Goal: Task Accomplishment & Management: Use online tool/utility

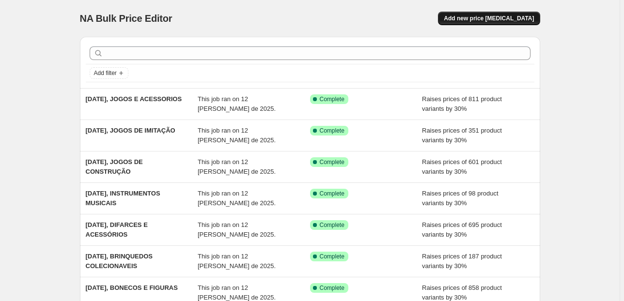
click at [472, 19] on span "Add new price [MEDICAL_DATA]" at bounding box center [489, 19] width 90 height 8
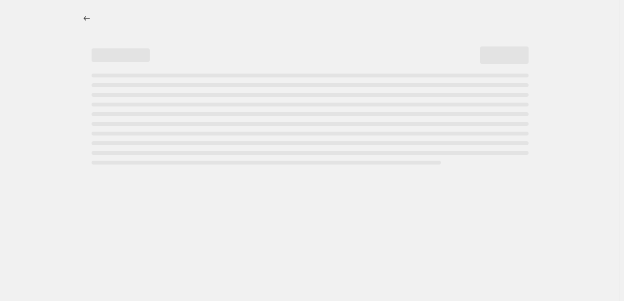
select select "percentage"
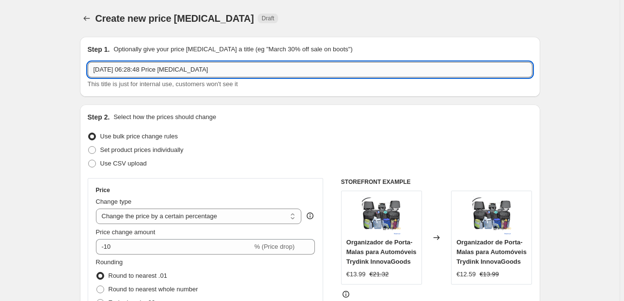
drag, startPoint x: 213, startPoint y: 66, endPoint x: 129, endPoint y: 67, distance: 84.3
click at [129, 67] on input "[DATE] 06:28:48 Price [MEDICAL_DATA]" at bounding box center [310, 70] width 445 height 16
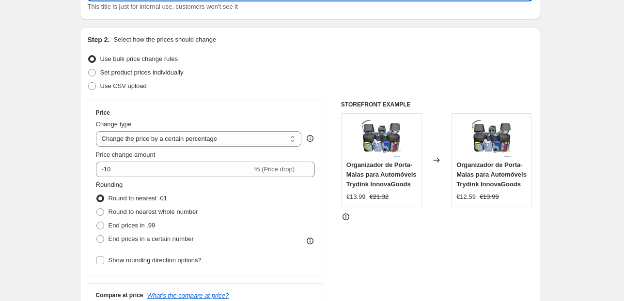
scroll to position [155, 0]
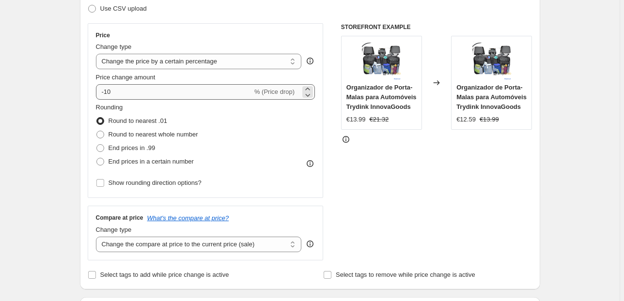
type input "12/08/2025JOGOS ELETRÓNICOS"
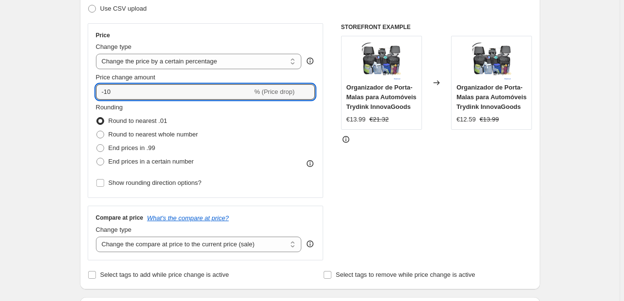
drag, startPoint x: 122, startPoint y: 95, endPoint x: 54, endPoint y: 95, distance: 67.8
type input "30"
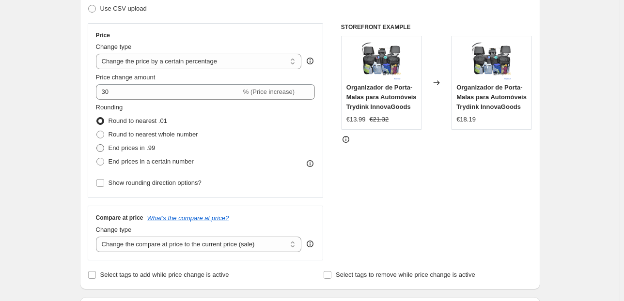
click at [115, 143] on span "End prices in .99" at bounding box center [132, 148] width 47 height 10
click at [97, 144] on input "End prices in .99" at bounding box center [96, 144] width 0 height 0
radio input "true"
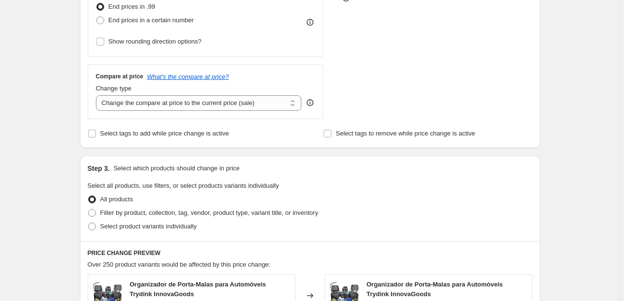
scroll to position [349, 0]
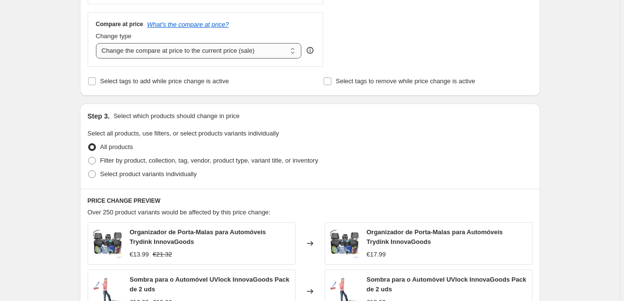
click at [284, 45] on select "Change the compare at price to the current price (sale) Change the compare at p…" at bounding box center [199, 51] width 206 height 16
select select "pp"
click at [97, 43] on select "Change the compare at price to the current price (sale) Change the compare at p…" at bounding box center [199, 51] width 206 height 16
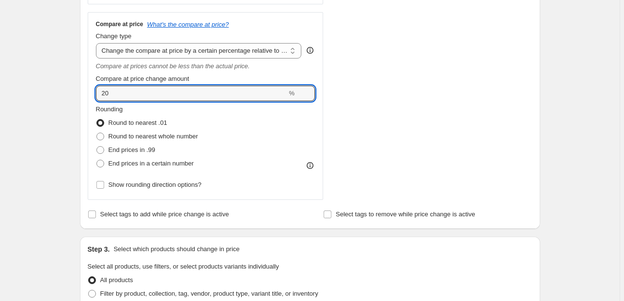
click at [69, 91] on div "Create new price [MEDICAL_DATA]. This page is ready Create new price [MEDICAL_D…" at bounding box center [310, 208] width 620 height 1115
drag, startPoint x: 97, startPoint y: 94, endPoint x: 85, endPoint y: 93, distance: 12.2
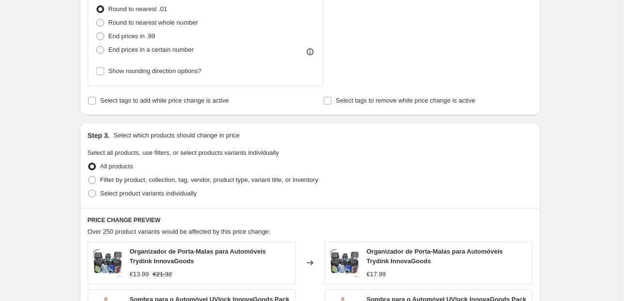
scroll to position [465, 0]
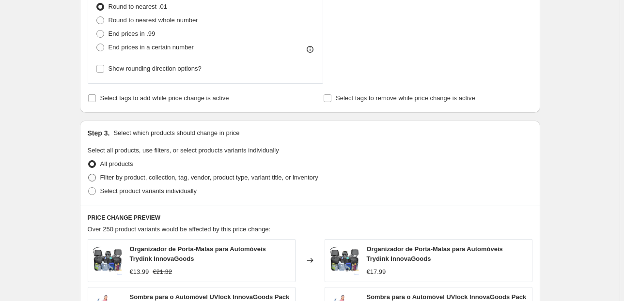
type input "70"
click at [181, 172] on label "Filter by product, collection, tag, vendor, product type, variant title, or inv…" at bounding box center [203, 178] width 231 height 14
click at [89, 174] on input "Filter by product, collection, tag, vendor, product type, variant title, or inv…" at bounding box center [88, 174] width 0 height 0
radio input "true"
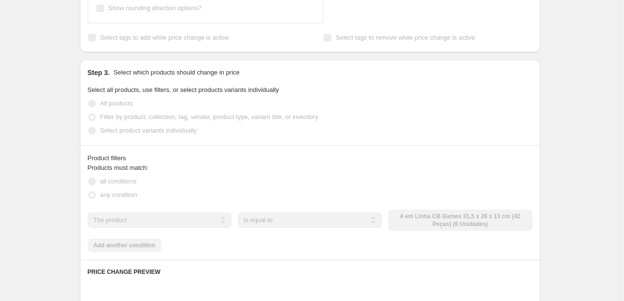
scroll to position [582, 0]
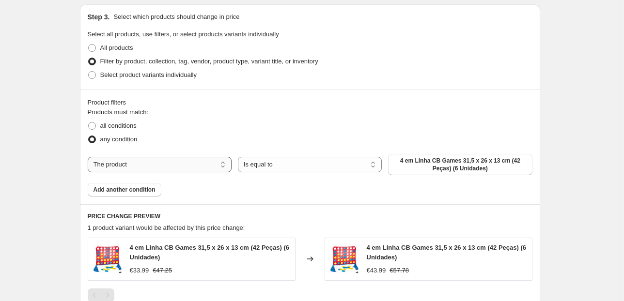
click at [209, 171] on select "The product The product's collection The product's tag The product's vendor The…" at bounding box center [160, 165] width 144 height 16
select select "collection"
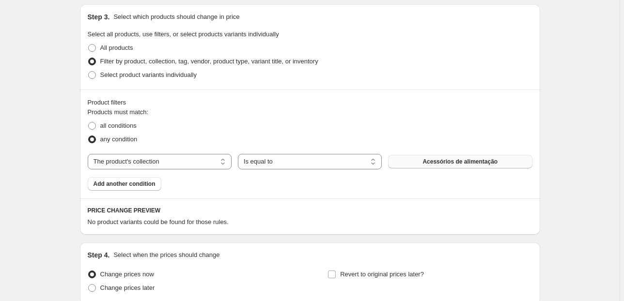
click at [467, 160] on span "Acessórios de alimentação" at bounding box center [460, 162] width 75 height 8
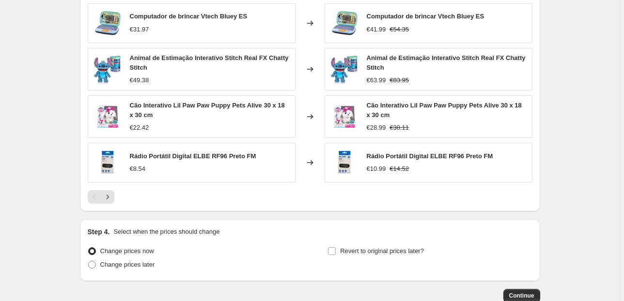
scroll to position [892, 0]
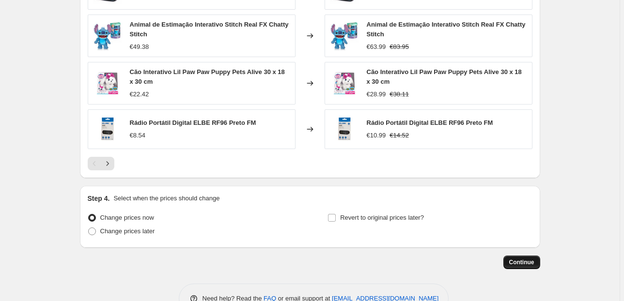
click at [539, 265] on button "Continue" at bounding box center [522, 263] width 37 height 14
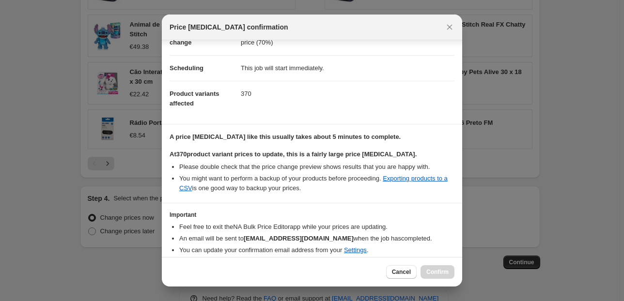
scroll to position [99, 0]
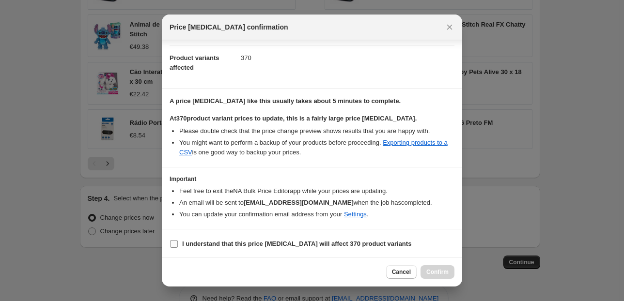
click at [167, 236] on section "I understand that this price [MEDICAL_DATA] will affect 370 product variants" at bounding box center [312, 244] width 300 height 29
click at [173, 240] on input "I understand that this price [MEDICAL_DATA] will affect 370 product variants" at bounding box center [174, 244] width 8 height 8
checkbox input "true"
click at [438, 271] on span "Confirm" at bounding box center [437, 272] width 22 height 8
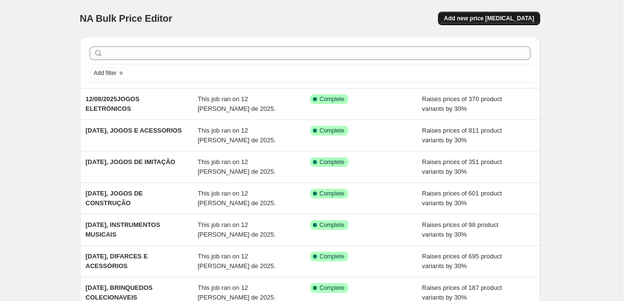
click at [488, 14] on button "Add new price [MEDICAL_DATA]" at bounding box center [489, 19] width 102 height 14
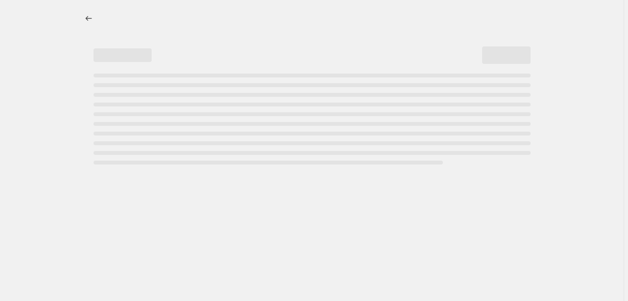
select select "percentage"
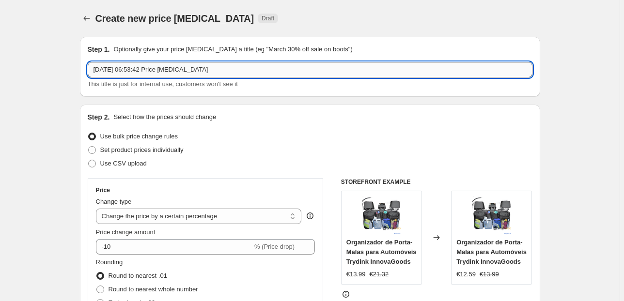
drag, startPoint x: 208, startPoint y: 66, endPoint x: 146, endPoint y: 56, distance: 63.3
click at [135, 64] on input "12/08/2025, 06:53:42 Price change job" at bounding box center [310, 70] width 445 height 16
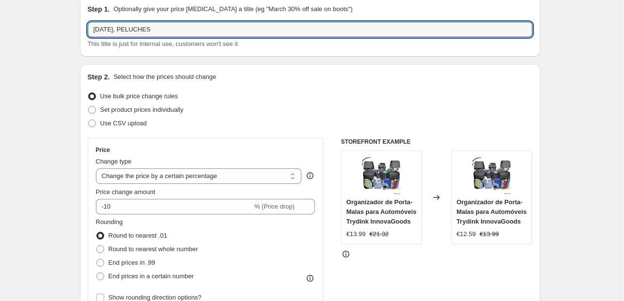
scroll to position [78, 0]
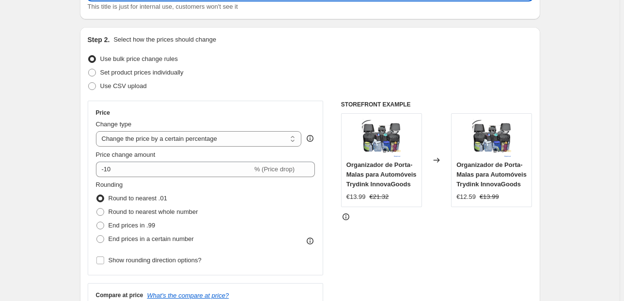
type input "12/08/2025, PELUCHES"
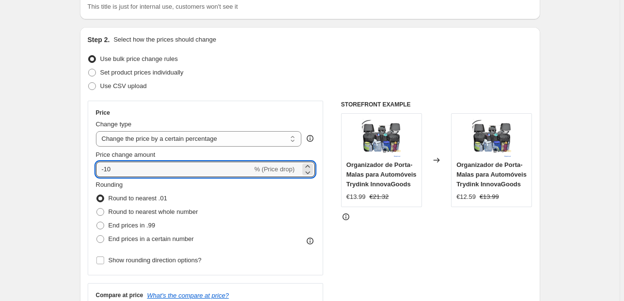
drag, startPoint x: 39, startPoint y: 171, endPoint x: 34, endPoint y: 167, distance: 6.2
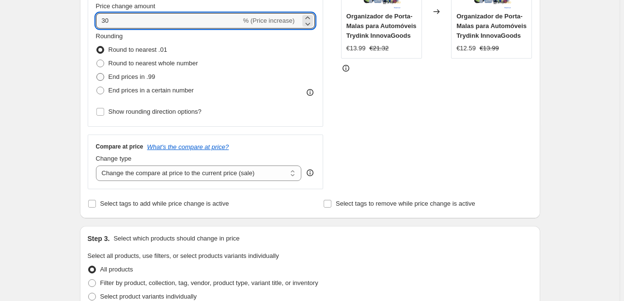
scroll to position [233, 0]
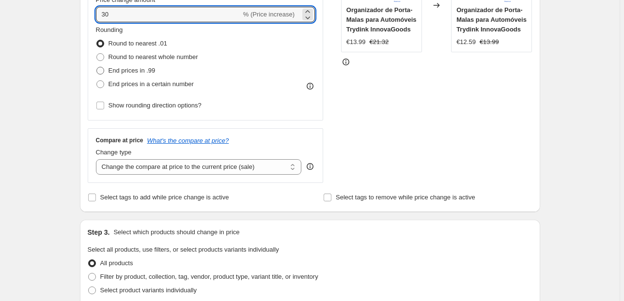
type input "30"
click at [156, 70] on span "End prices in .99" at bounding box center [132, 70] width 47 height 7
click at [97, 67] on input "End prices in .99" at bounding box center [96, 67] width 0 height 0
radio input "true"
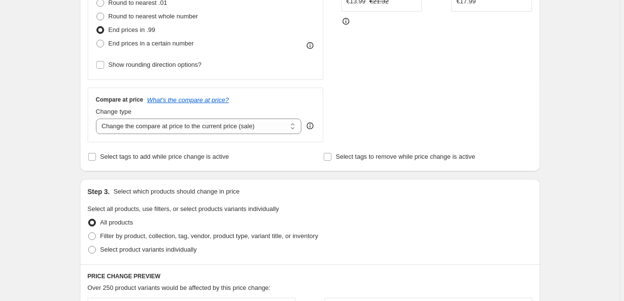
scroll to position [310, 0]
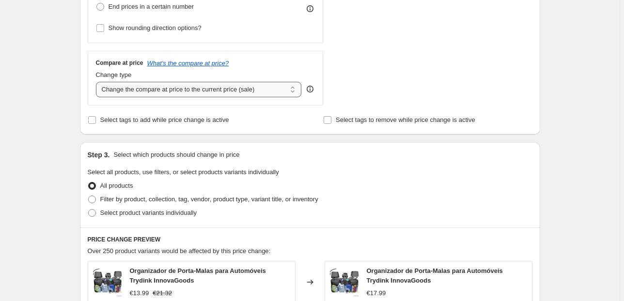
click at [269, 85] on select "Change the compare at price to the current price (sale) Change the compare at p…" at bounding box center [199, 90] width 206 height 16
select select "pp"
click at [97, 82] on select "Change the compare at price to the current price (sale) Change the compare at p…" at bounding box center [199, 90] width 206 height 16
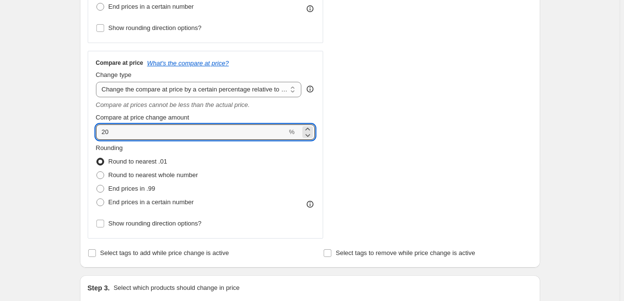
drag, startPoint x: 211, startPoint y: 133, endPoint x: 73, endPoint y: 136, distance: 138.1
click at [73, 136] on div "Create new price change job. This page is ready Create new price change job Dra…" at bounding box center [310, 247] width 484 height 1115
type input "70"
click at [135, 184] on span "End prices in .99" at bounding box center [132, 189] width 47 height 10
click at [97, 185] on input "End prices in .99" at bounding box center [96, 185] width 0 height 0
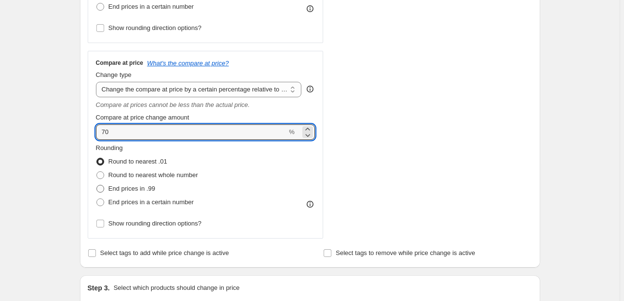
radio input "true"
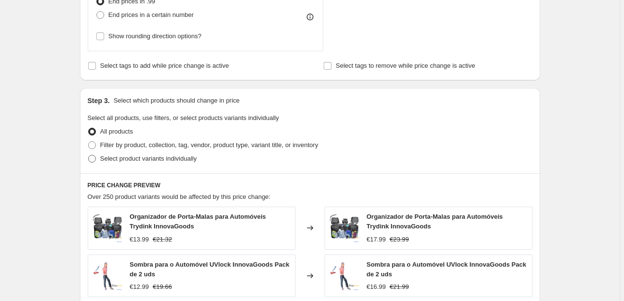
scroll to position [543, 0]
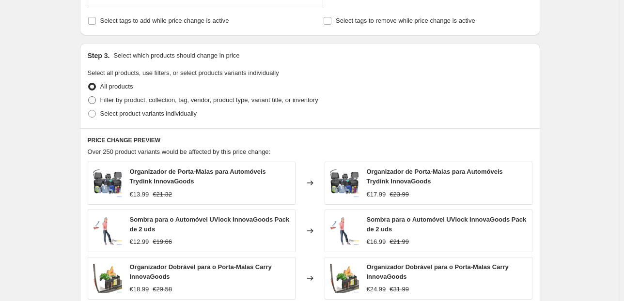
click at [110, 103] on span "Filter by product, collection, tag, vendor, product type, variant title, or inv…" at bounding box center [209, 99] width 218 height 7
click at [89, 97] on input "Filter by product, collection, tag, vendor, product type, variant title, or inv…" at bounding box center [88, 96] width 0 height 0
radio input "true"
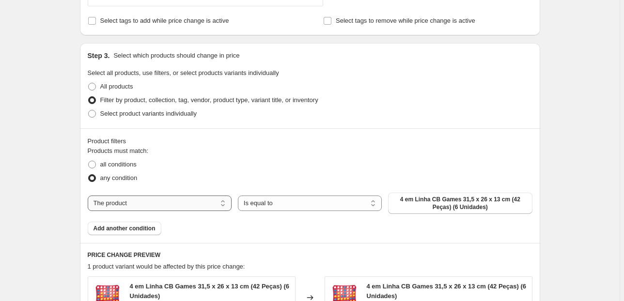
click at [209, 203] on select "The product The product's collection The product's tag The product's vendor The…" at bounding box center [160, 204] width 144 height 16
select select "collection"
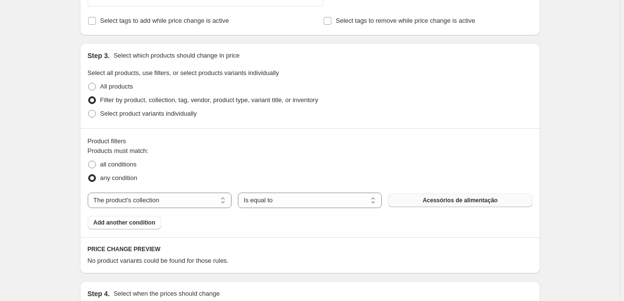
click at [419, 205] on button "Acessórios de alimentação" at bounding box center [460, 201] width 144 height 14
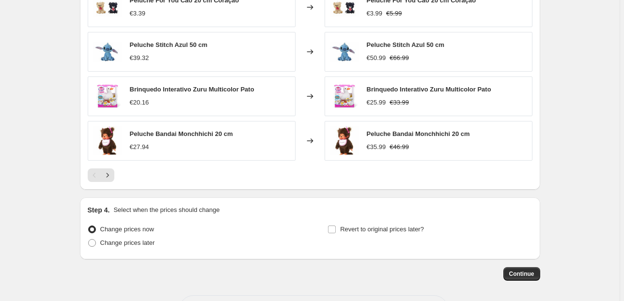
scroll to position [908, 0]
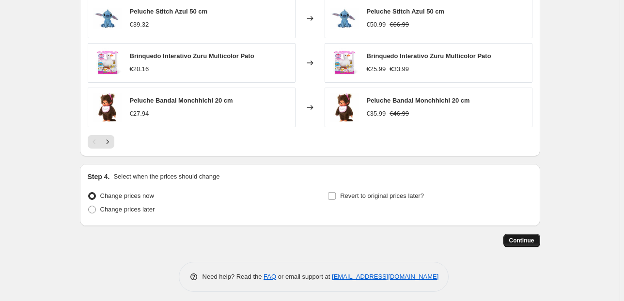
click at [517, 237] on span "Continue" at bounding box center [521, 241] width 25 height 8
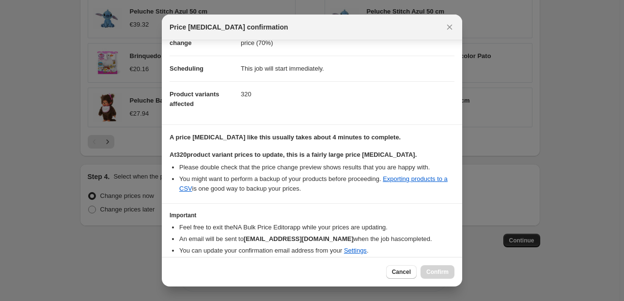
scroll to position [99, 0]
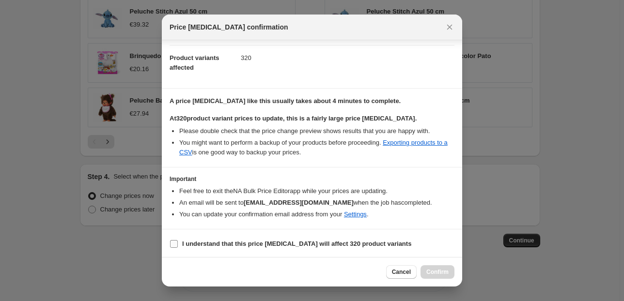
drag, startPoint x: 173, startPoint y: 242, endPoint x: 213, endPoint y: 248, distance: 40.6
click at [173, 242] on input "I understand that this price change job will affect 320 product variants" at bounding box center [174, 244] width 8 height 8
checkbox input "true"
click at [438, 273] on span "Confirm" at bounding box center [437, 272] width 22 height 8
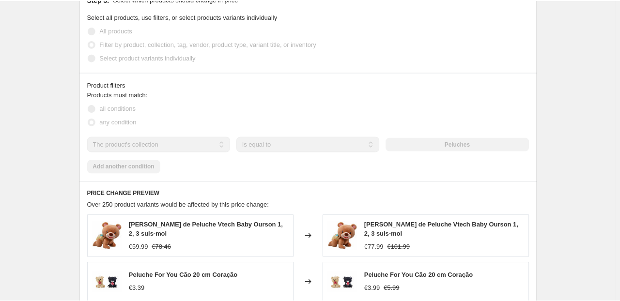
scroll to position [607, 0]
